Goal: Task Accomplishment & Management: Manage account settings

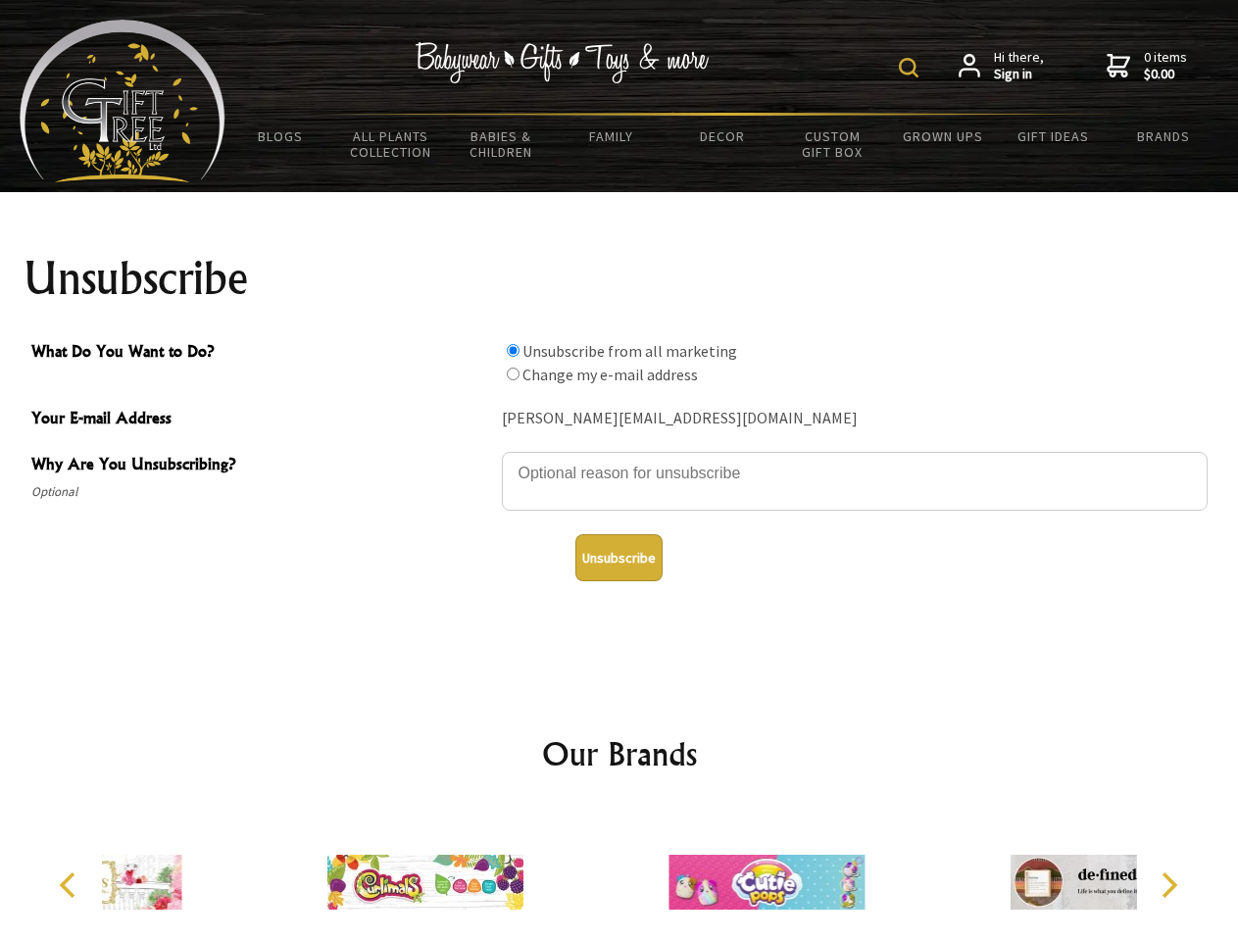
click at [912, 68] on img at bounding box center [909, 68] width 20 height 20
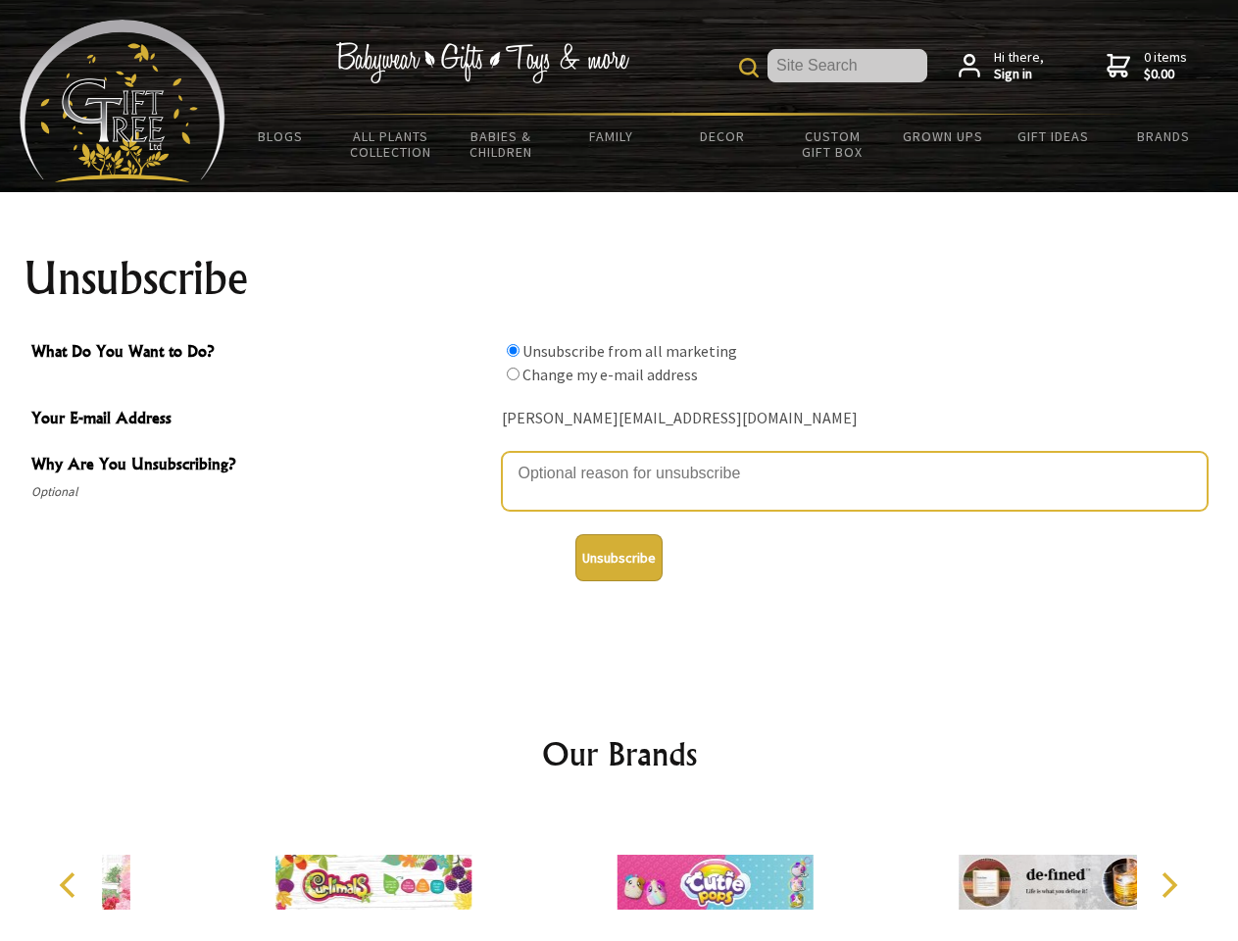
click at [620, 459] on textarea "Why Are You Unsubscribing?" at bounding box center [855, 481] width 706 height 59
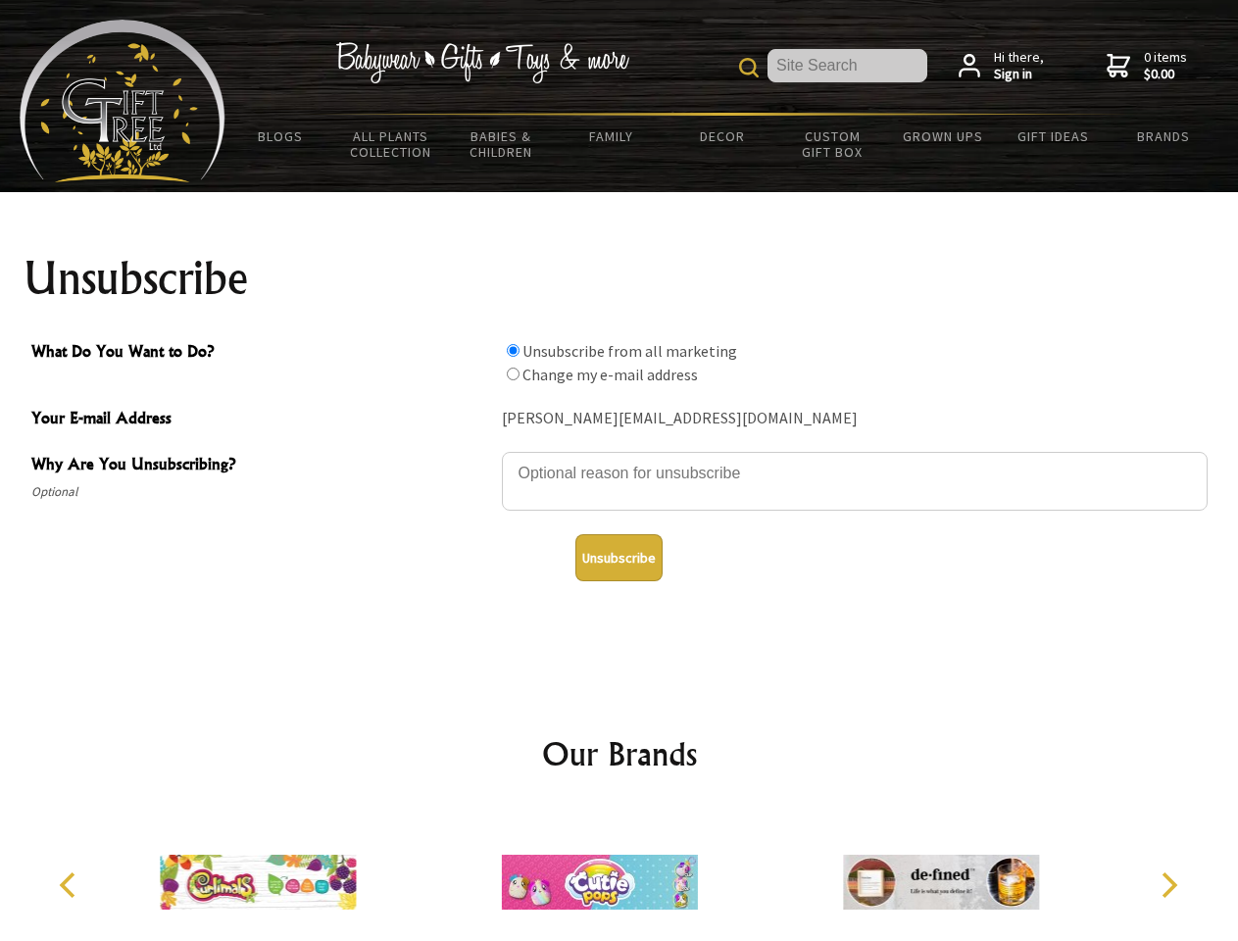
click at [513, 350] on input "What Do You Want to Do?" at bounding box center [513, 350] width 13 height 13
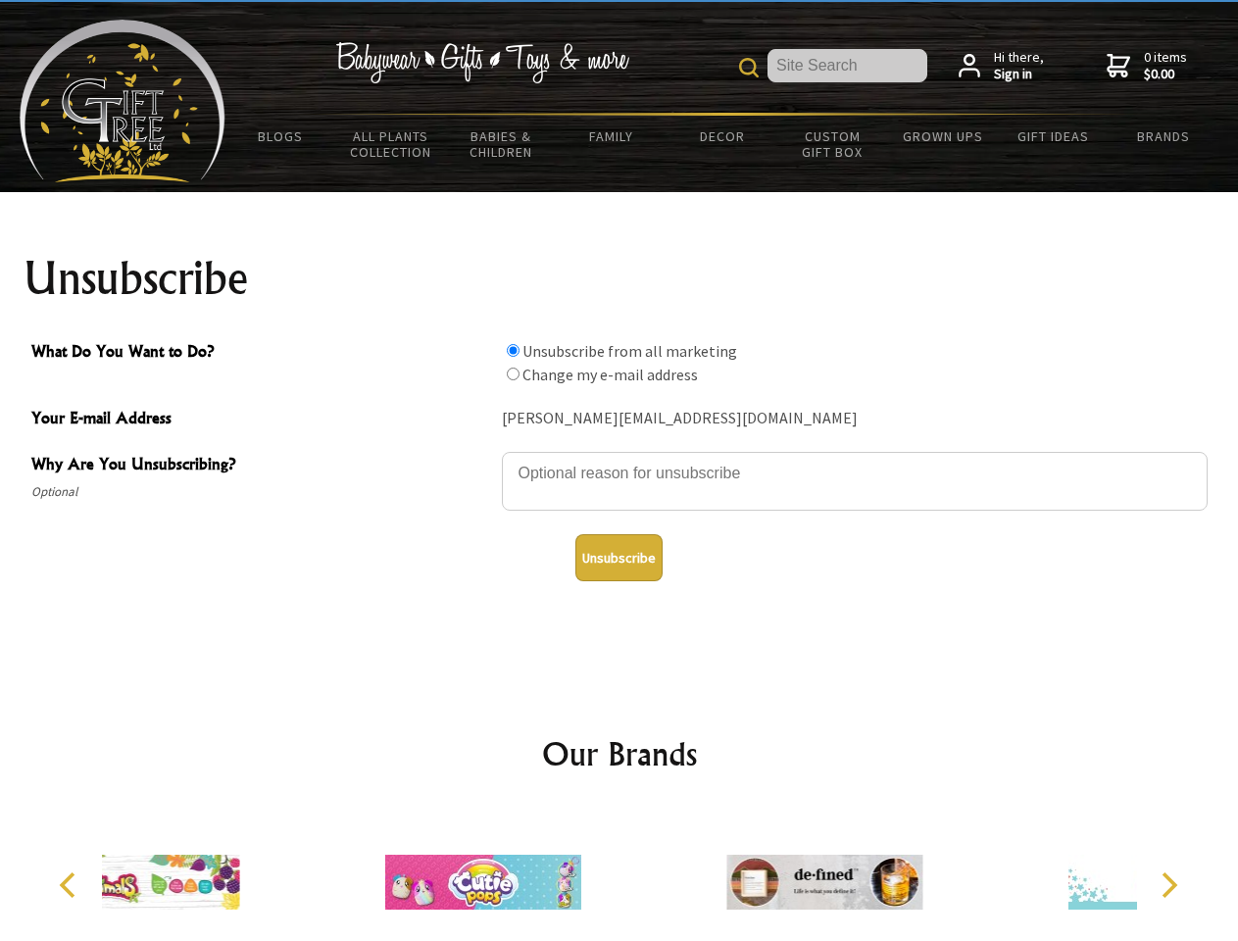
click at [513, 373] on input "What Do You Want to Do?" at bounding box center [513, 374] width 13 height 13
radio input "true"
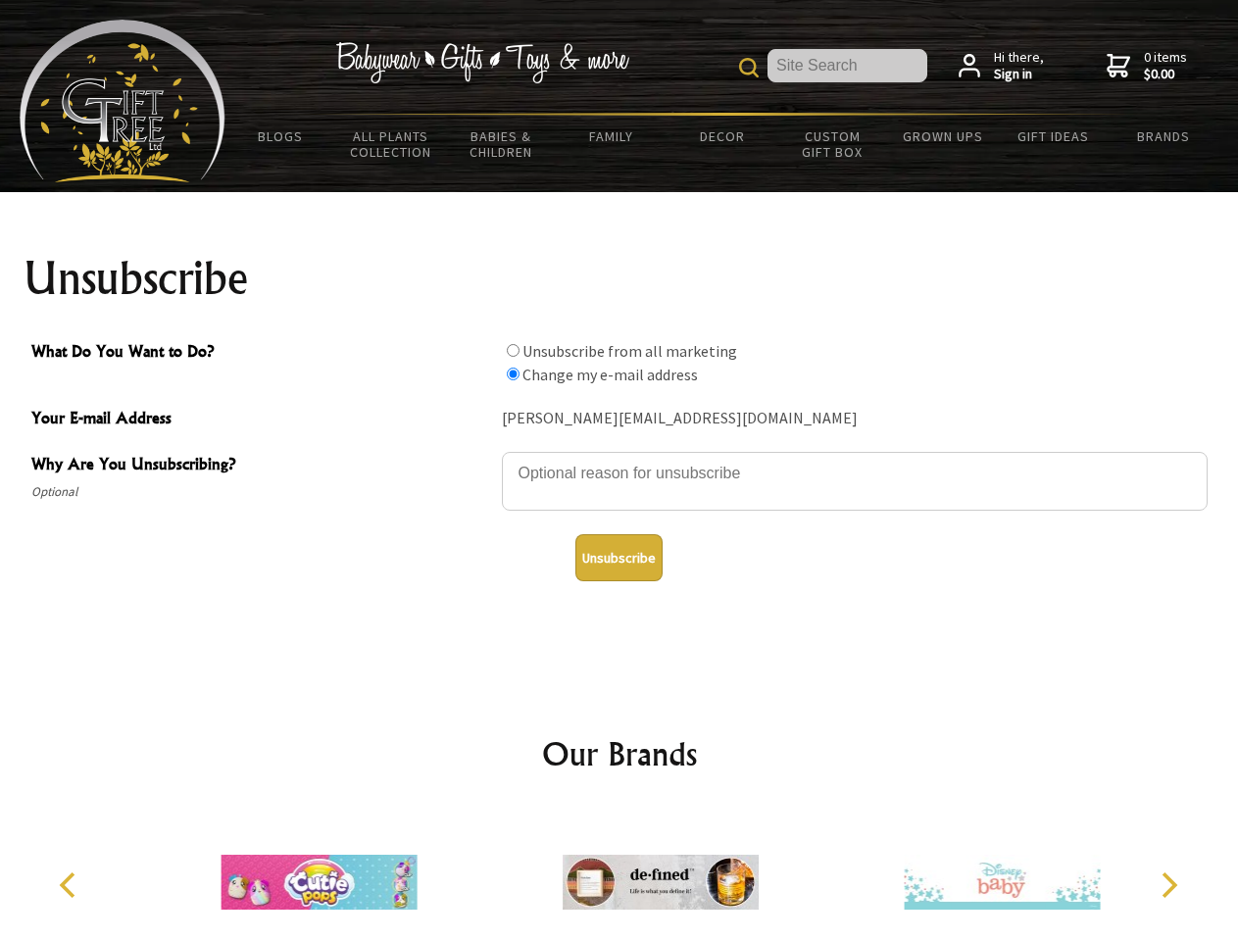
click at [619, 558] on button "Unsubscribe" at bounding box center [618, 557] width 87 height 47
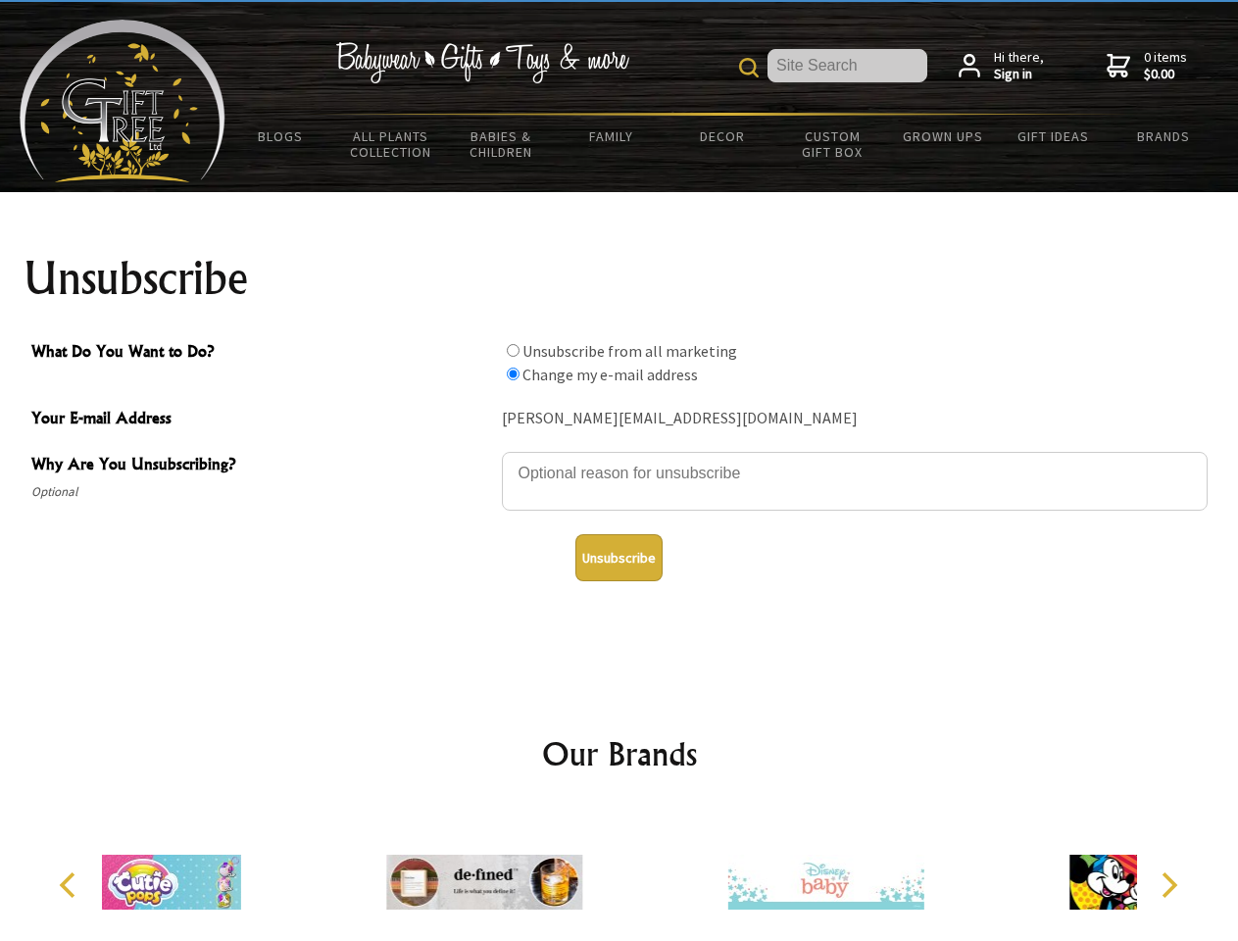
click at [620, 874] on div at bounding box center [484, 885] width 341 height 153
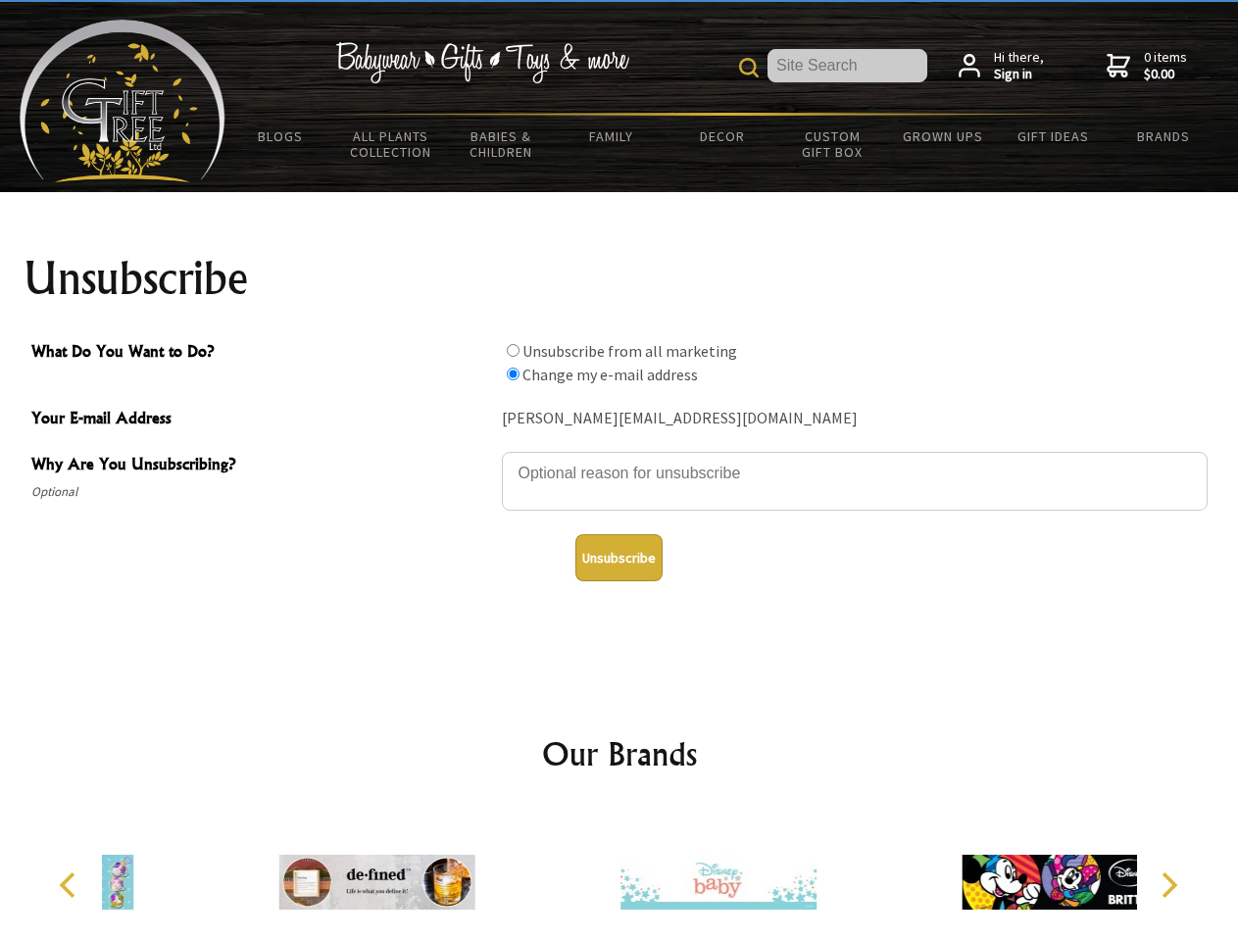
click at [71, 885] on icon "Previous" at bounding box center [69, 884] width 25 height 25
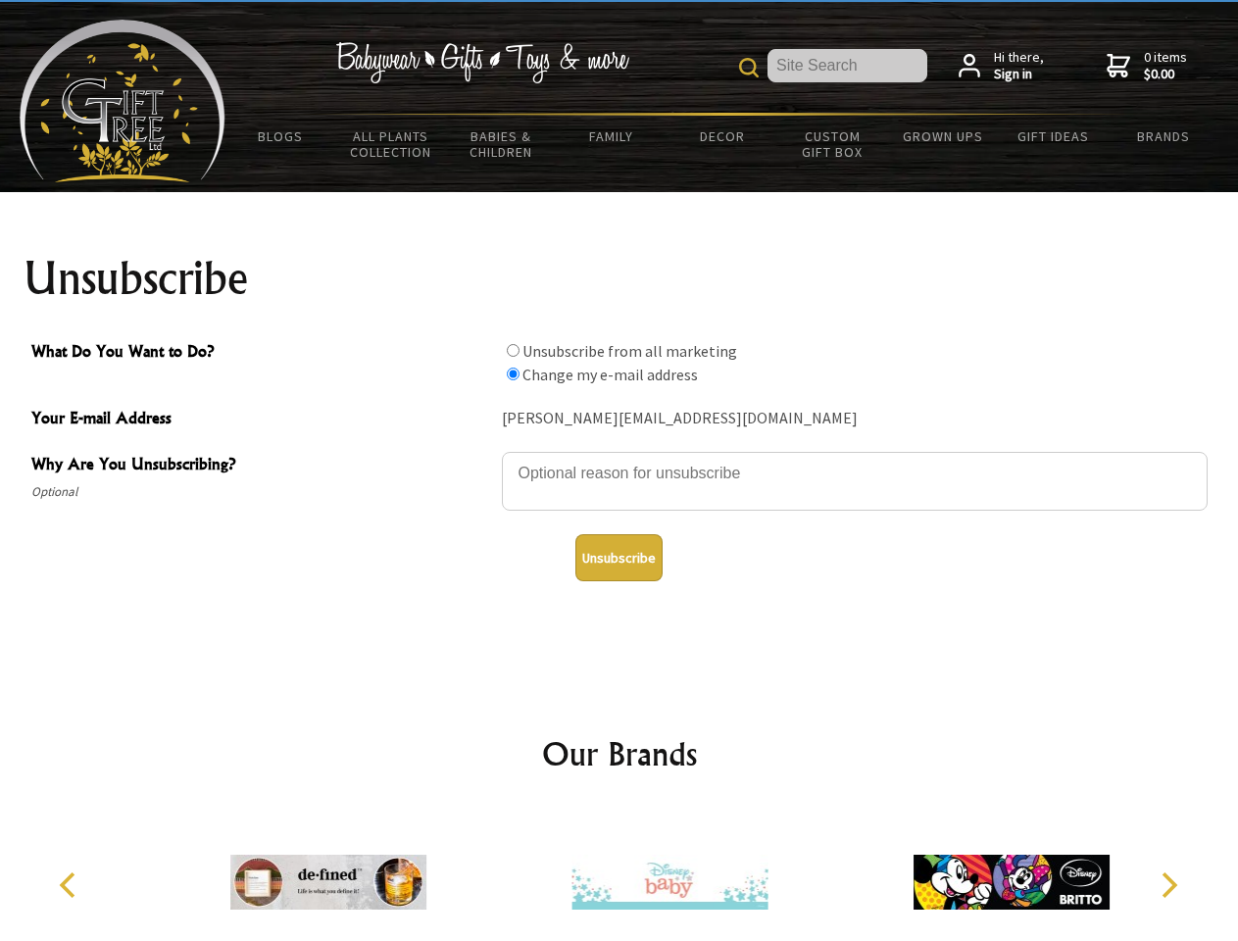
click at [1168, 885] on icon "Next" at bounding box center [1167, 884] width 25 height 25
